Goal: Task Accomplishment & Management: Use online tool/utility

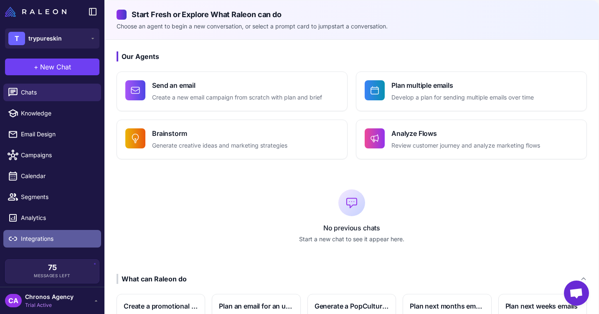
click at [36, 236] on span "Integrations" at bounding box center [58, 238] width 74 height 9
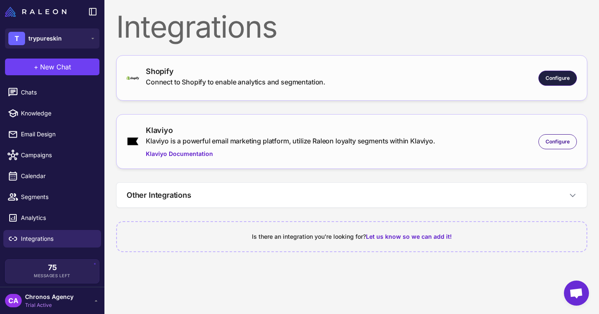
click at [564, 79] on span "Configure" at bounding box center [558, 78] width 24 height 8
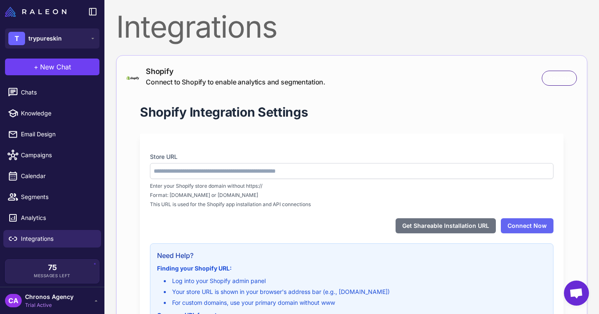
type input "**********"
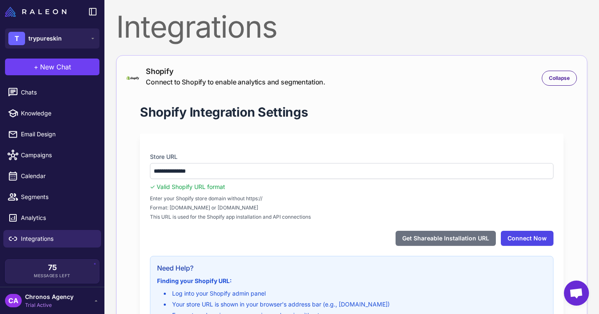
click at [525, 241] on button "Connect Now" at bounding box center [527, 238] width 53 height 15
click at [447, 237] on button "Get Shareable Installation URL" at bounding box center [446, 238] width 100 height 15
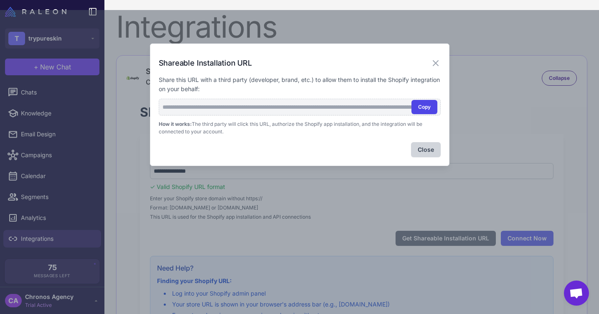
click at [420, 104] on button "Copy" at bounding box center [425, 107] width 26 height 14
